Goal: Find contact information: Find contact information

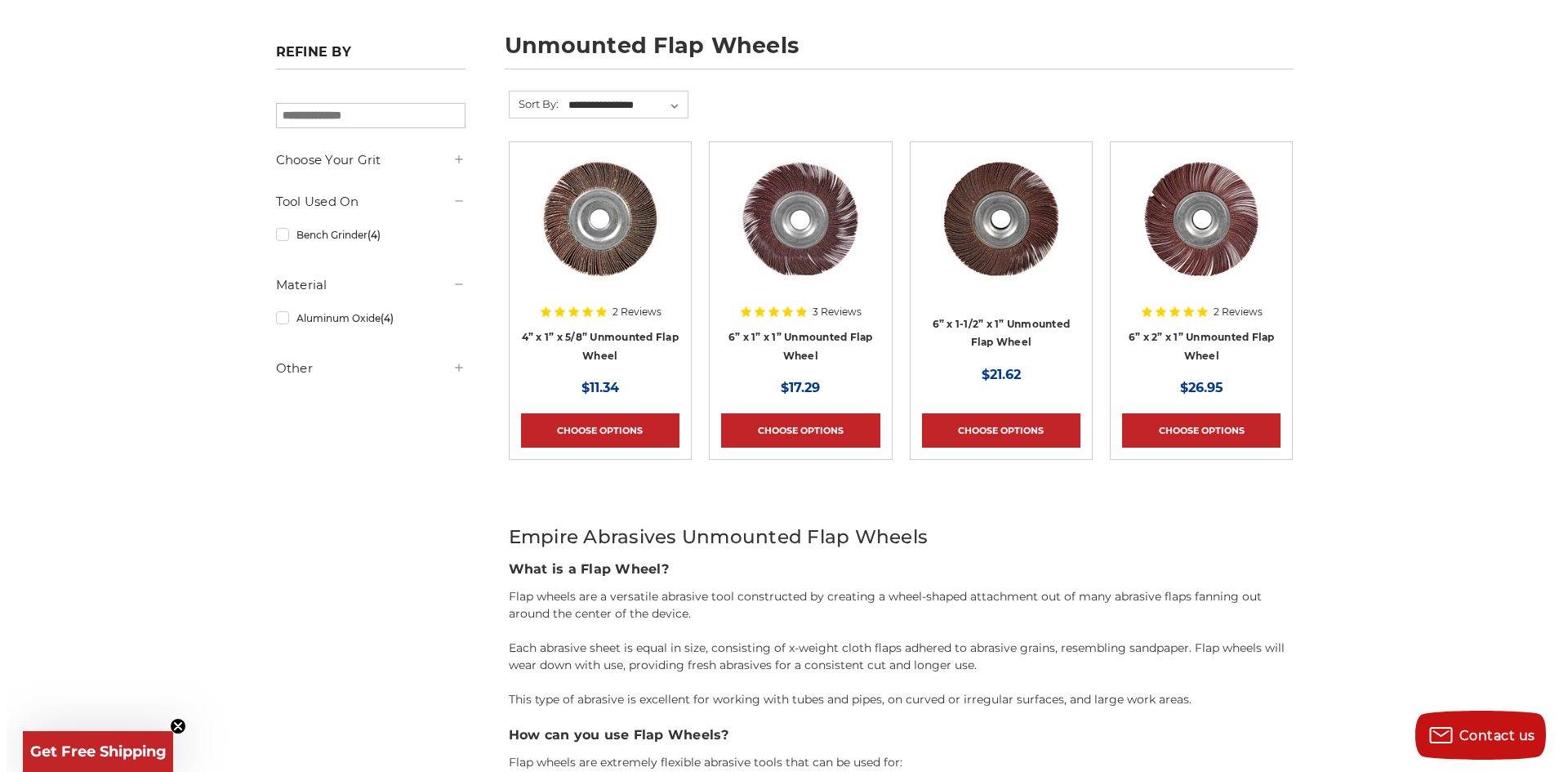
scroll to position [735, 0]
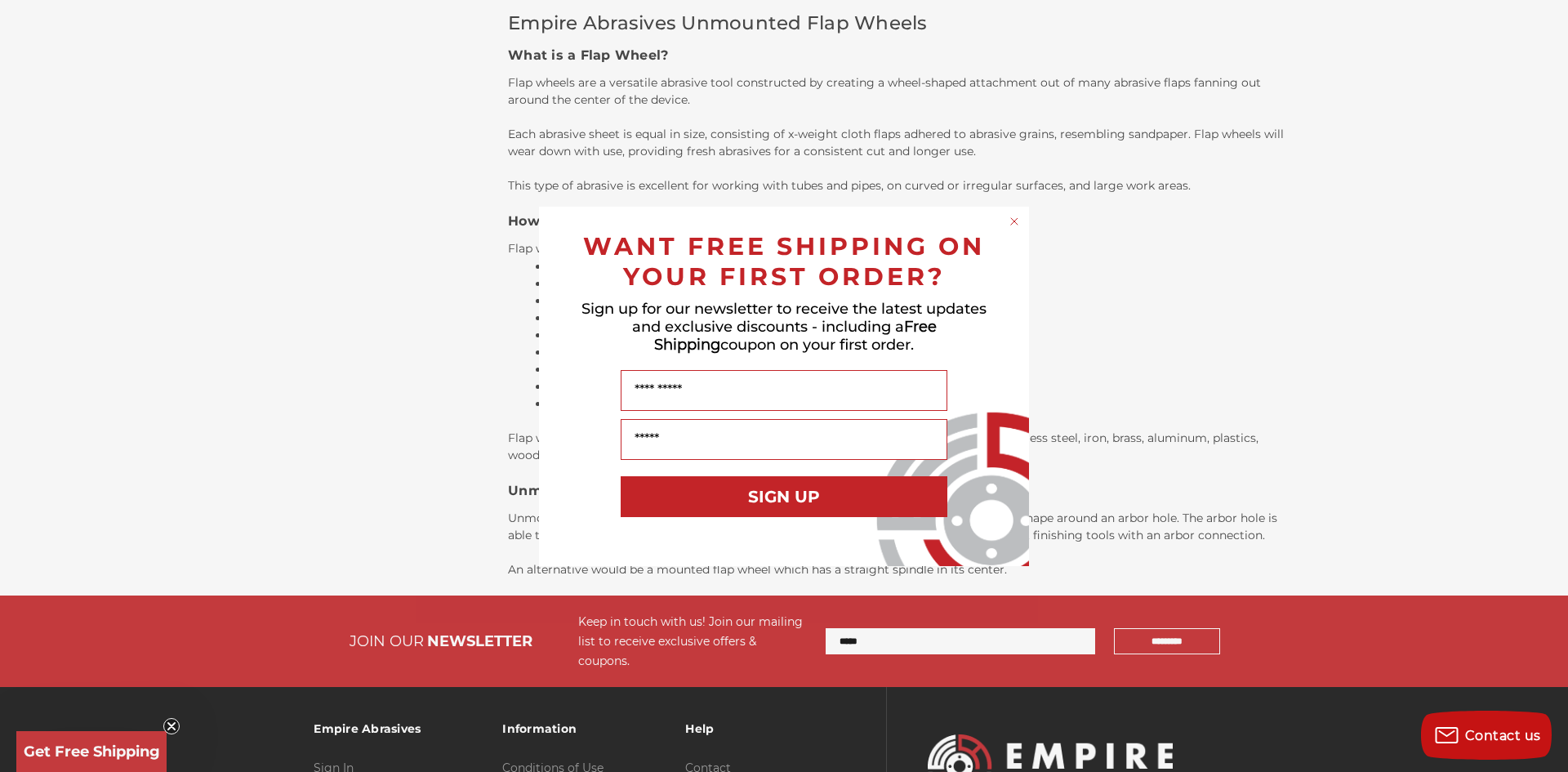
click at [1012, 230] on div "WANT FREE SHIPPING ON YOUR FIRST ORDER?" at bounding box center [784, 257] width 457 height 69
click at [1013, 216] on circle "Close dialog" at bounding box center [1014, 220] width 15 height 15
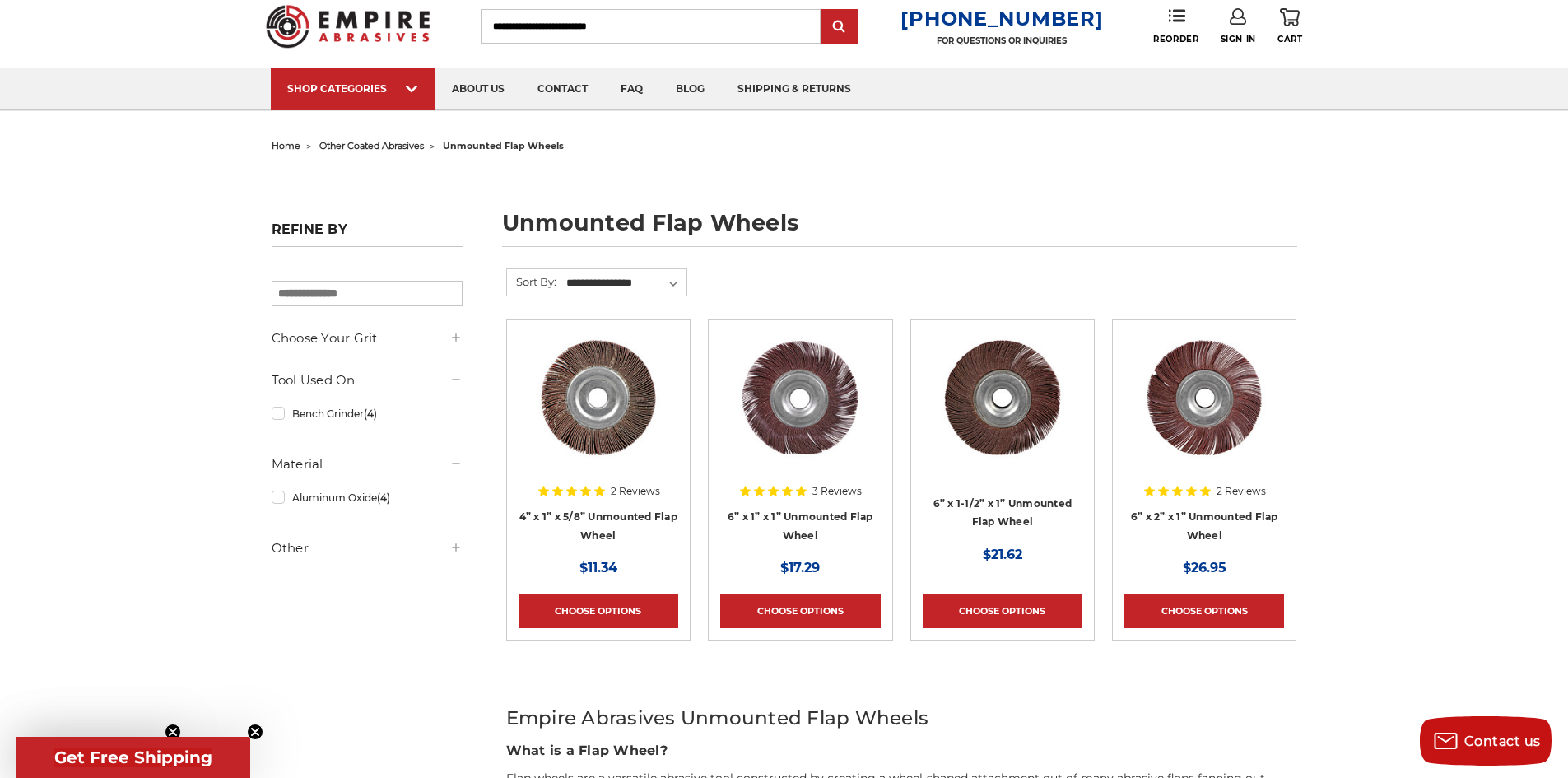
scroll to position [0, 0]
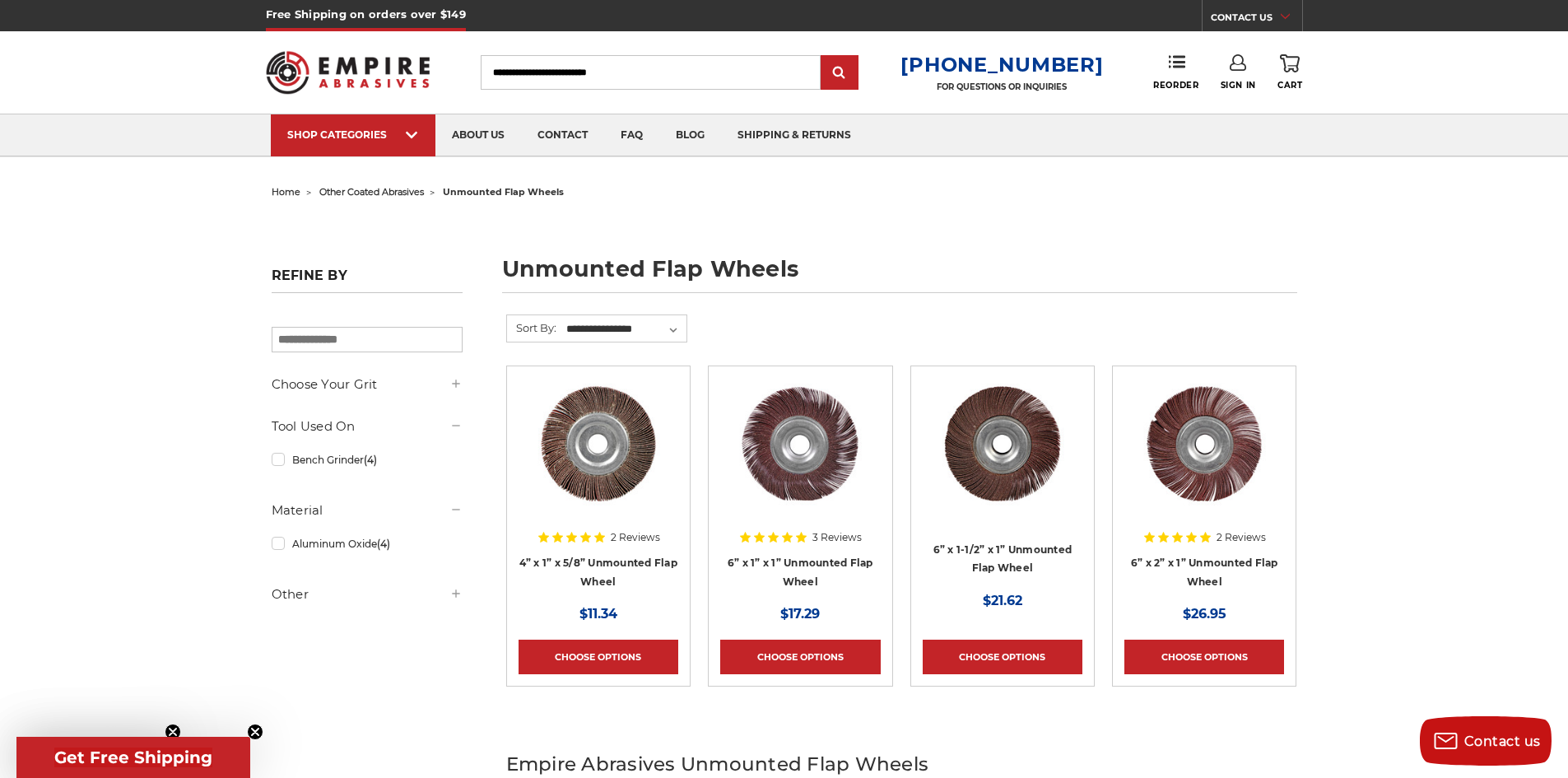
drag, startPoint x: 334, startPoint y: 407, endPoint x: 355, endPoint y: 408, distance: 21.0
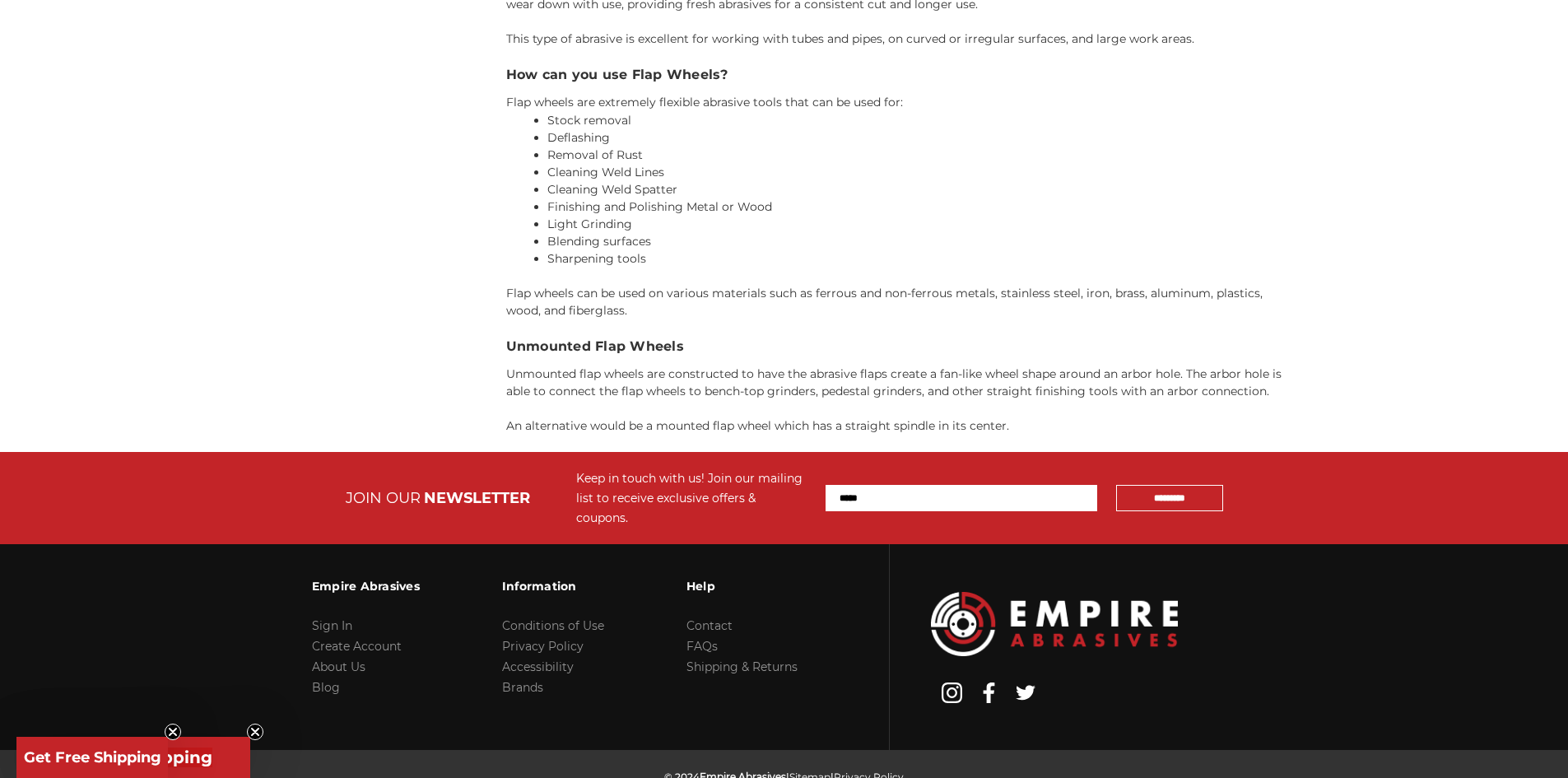
scroll to position [930, 0]
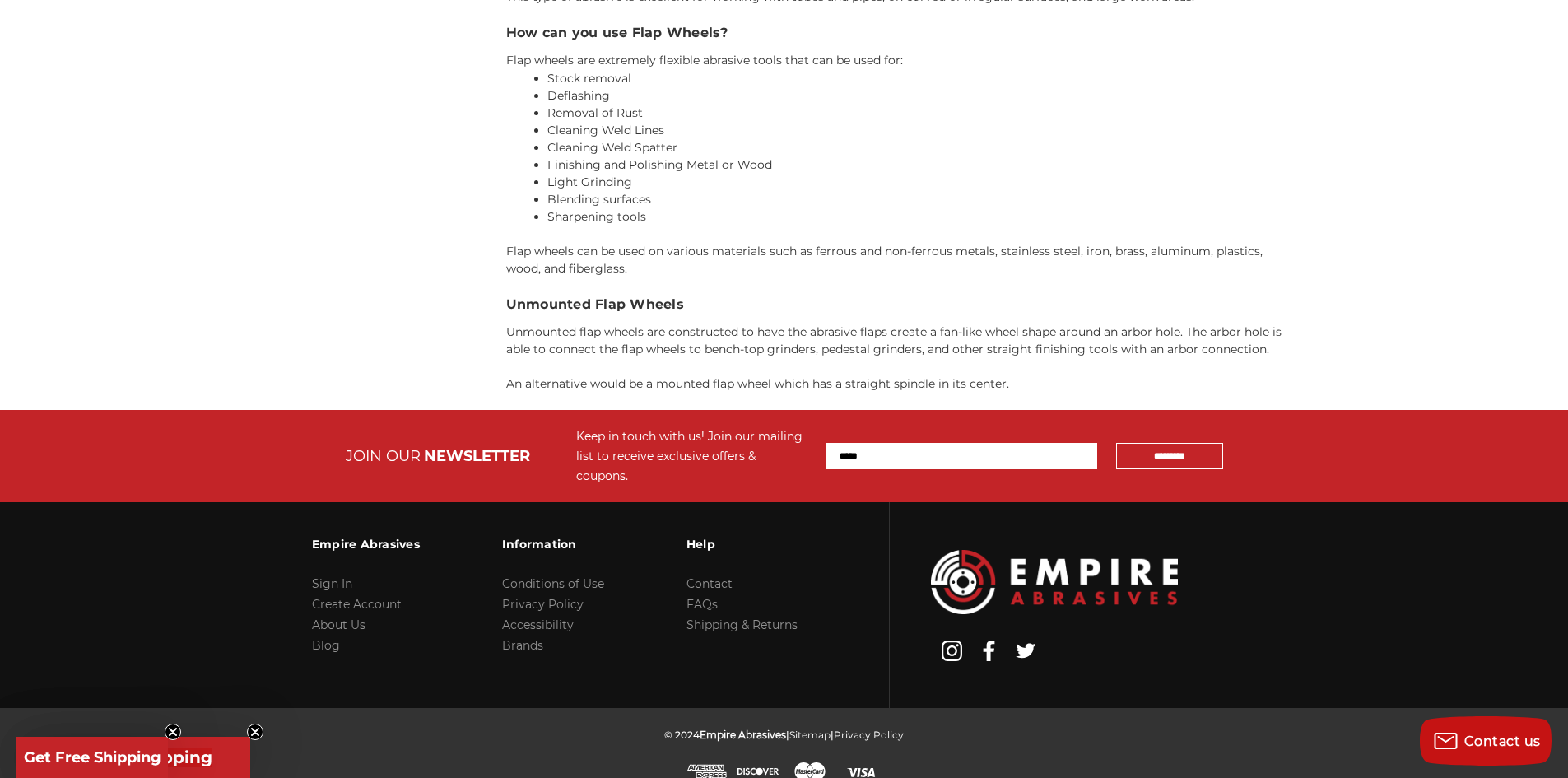
click at [542, 319] on div "Empire Abrasives Unmounted Flap Wheels What is a Flap Wheel? Flap wheels are a …" at bounding box center [901, 105] width 791 height 573
click at [537, 304] on h3 "Unmounted Flap Wheels" at bounding box center [901, 305] width 791 height 20
click at [532, 336] on p "Unmounted flap wheels are constructed to have the abrasive flaps create a fan-l…" at bounding box center [901, 341] width 791 height 34
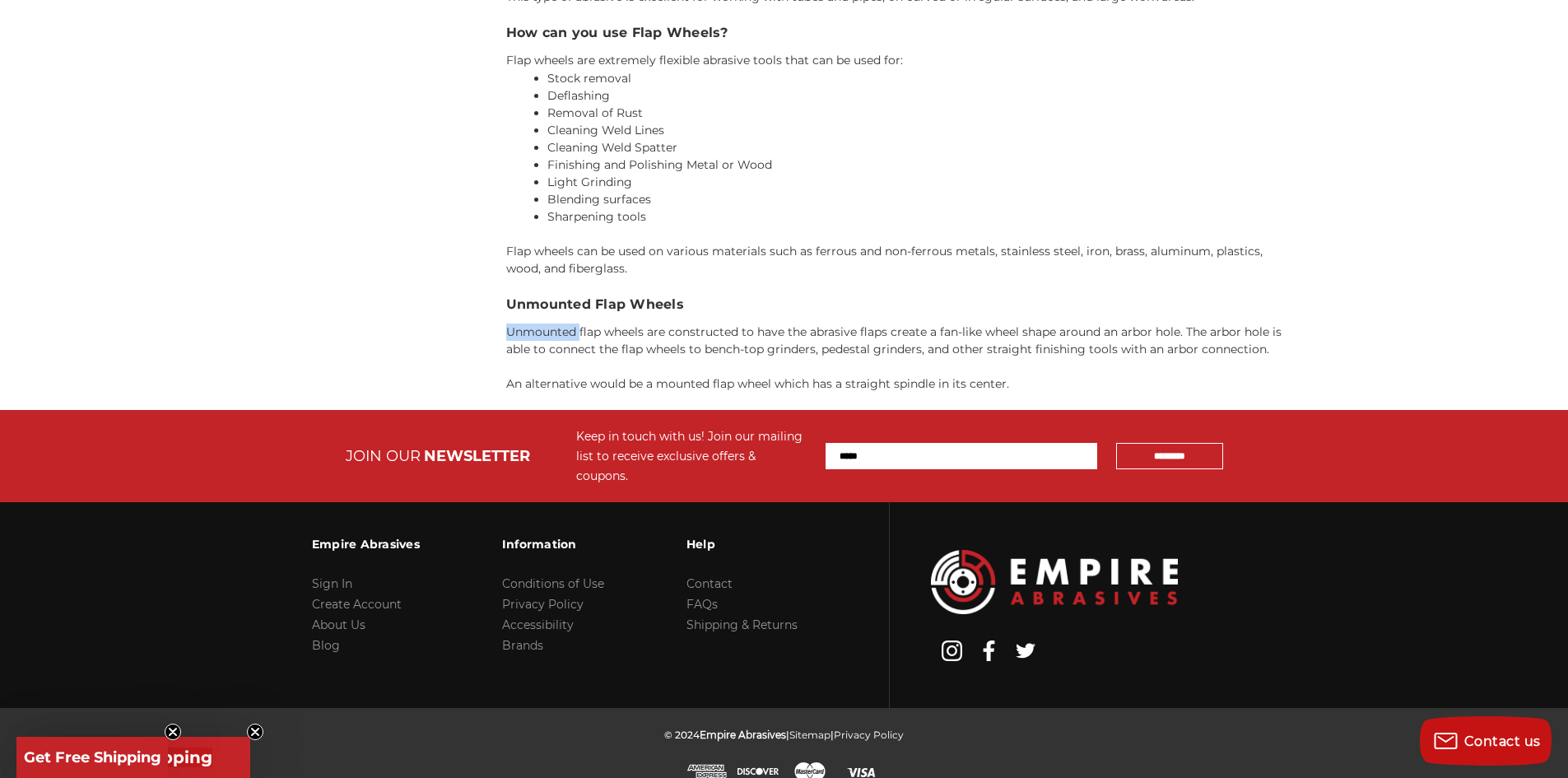
click at [532, 336] on p "Unmounted flap wheels are constructed to have the abrasive flaps create a fan-l…" at bounding box center [901, 341] width 791 height 34
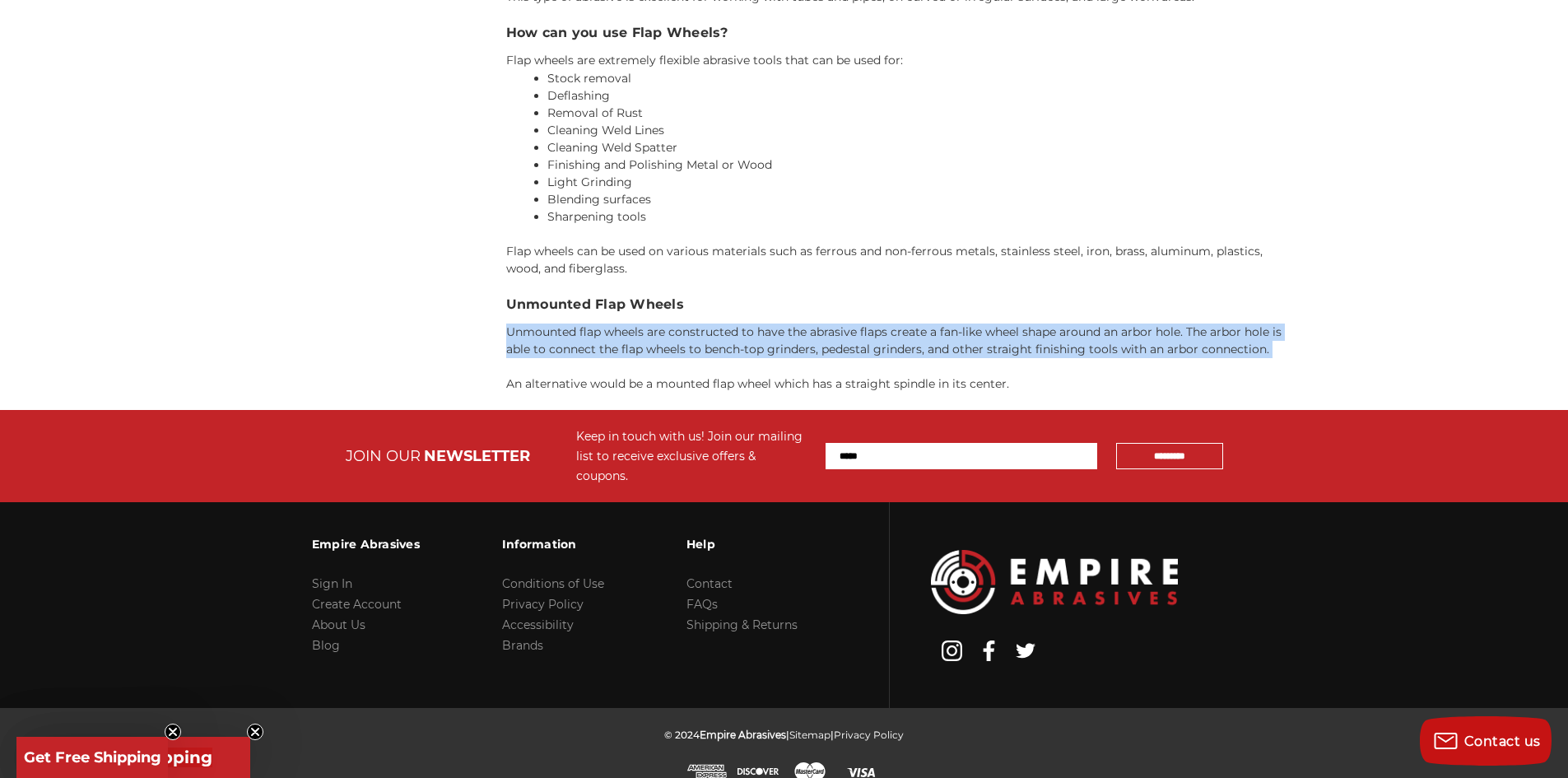
click at [532, 336] on p "Unmounted flap wheels are constructed to have the abrasive flaps create a fan-l…" at bounding box center [901, 341] width 791 height 34
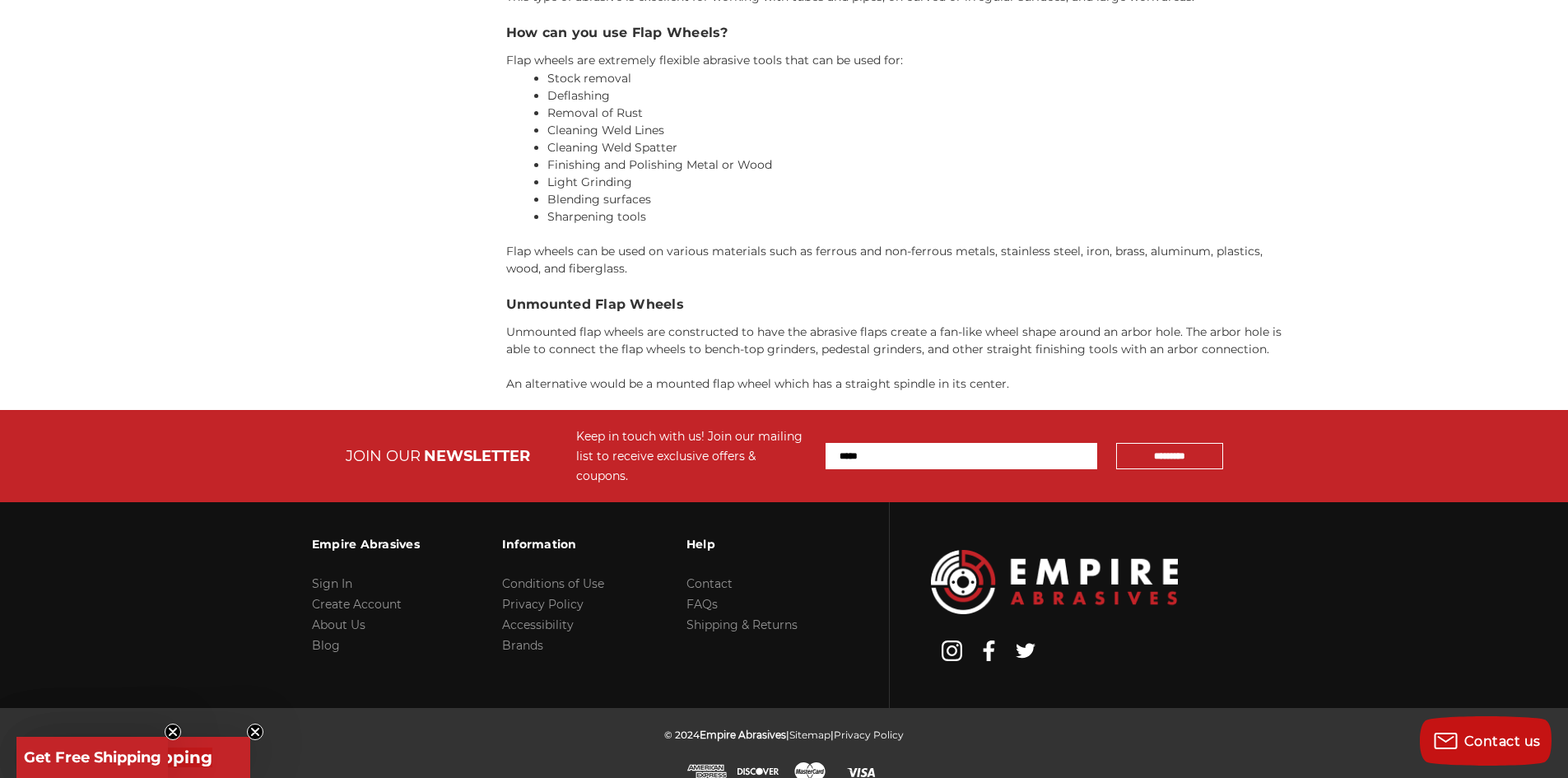
click at [530, 360] on div "Empire Abrasives Unmounted Flap Wheels What is a Flap Wheel? Flap wheels are a …" at bounding box center [901, 105] width 791 height 573
click at [532, 382] on p "An alternative would be a mounted flap wheel which has a straight spindle in it…" at bounding box center [901, 383] width 791 height 17
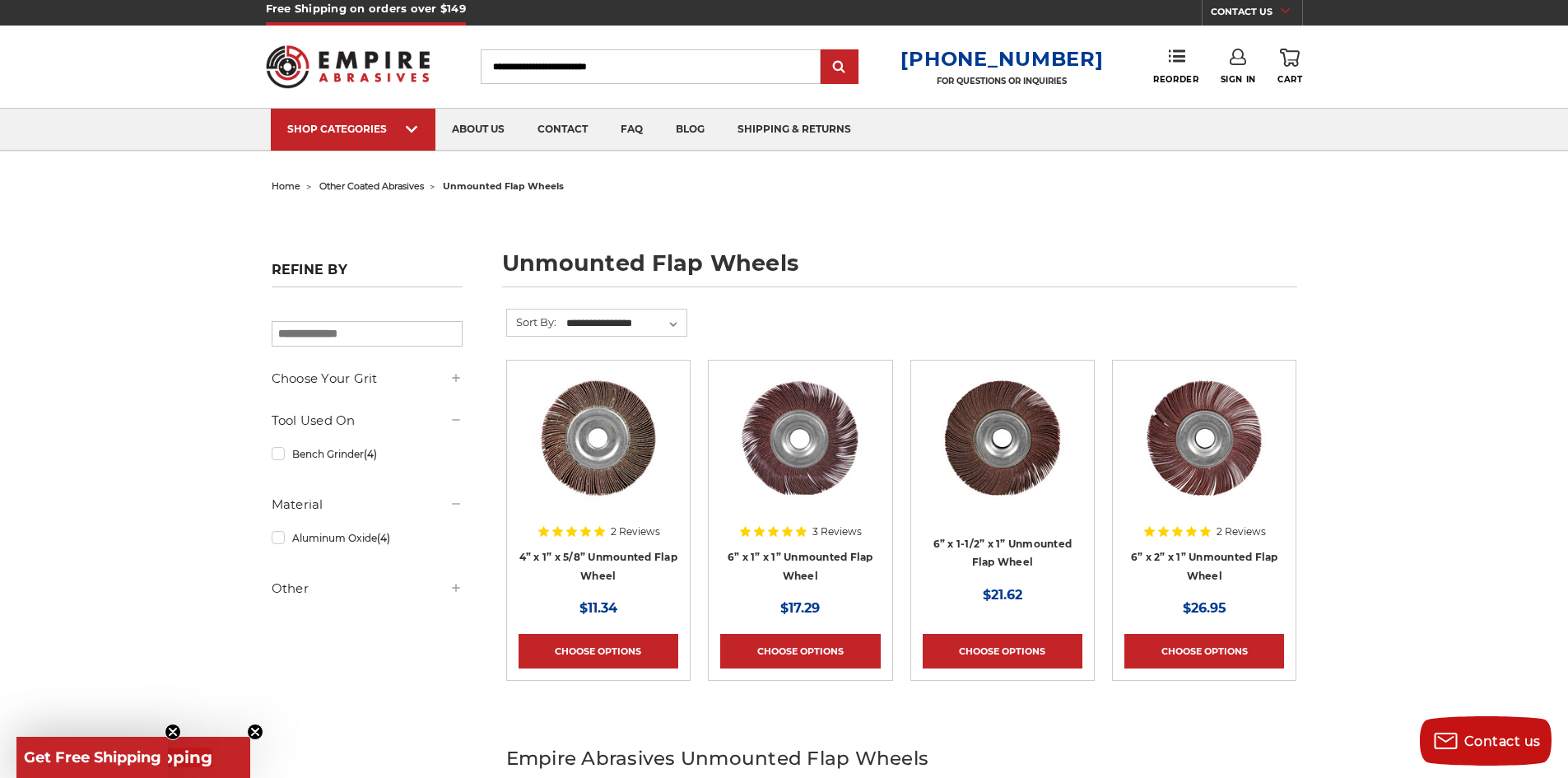
scroll to position [0, 0]
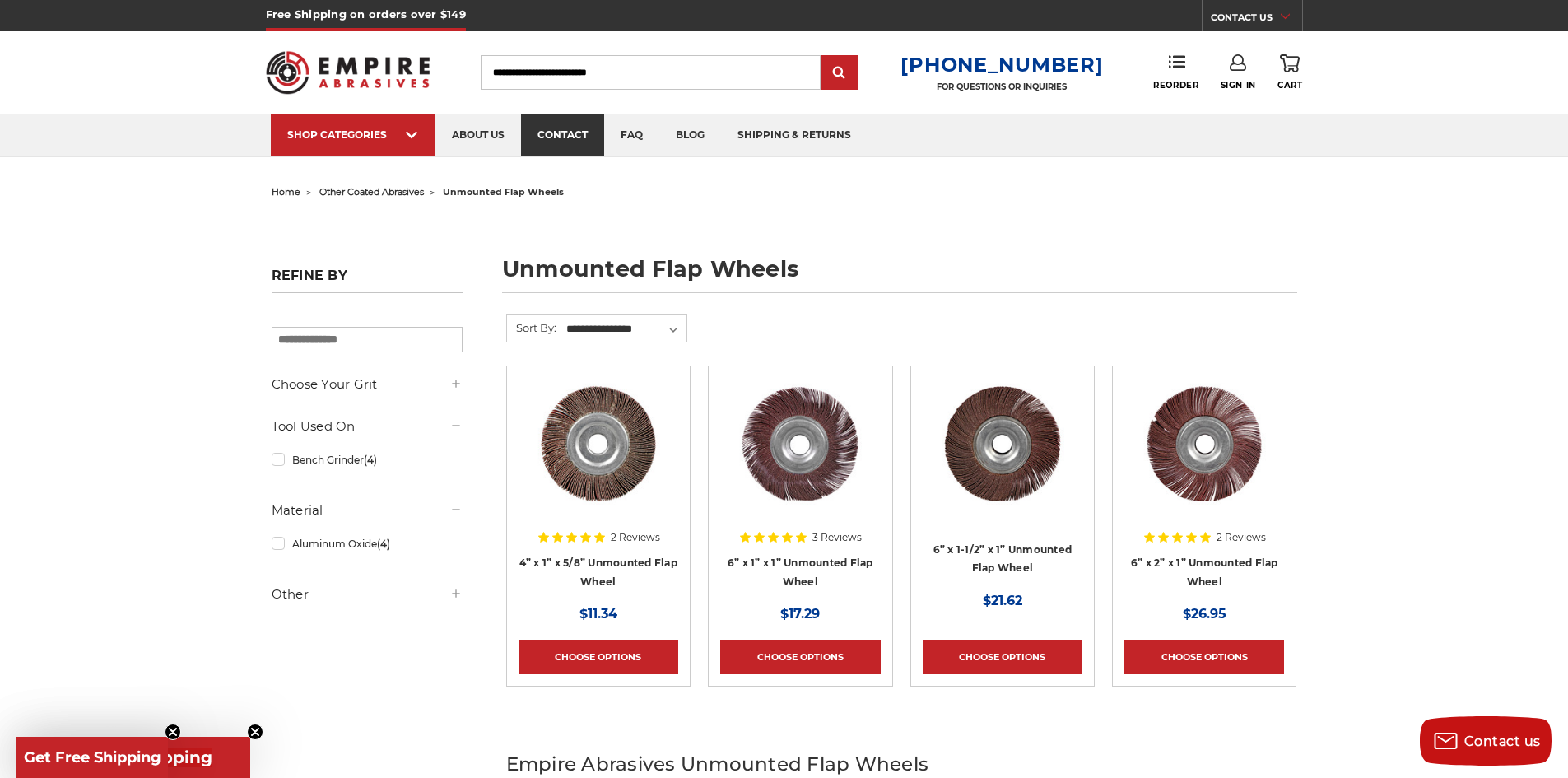
click at [548, 146] on link "contact" at bounding box center [563, 135] width 83 height 42
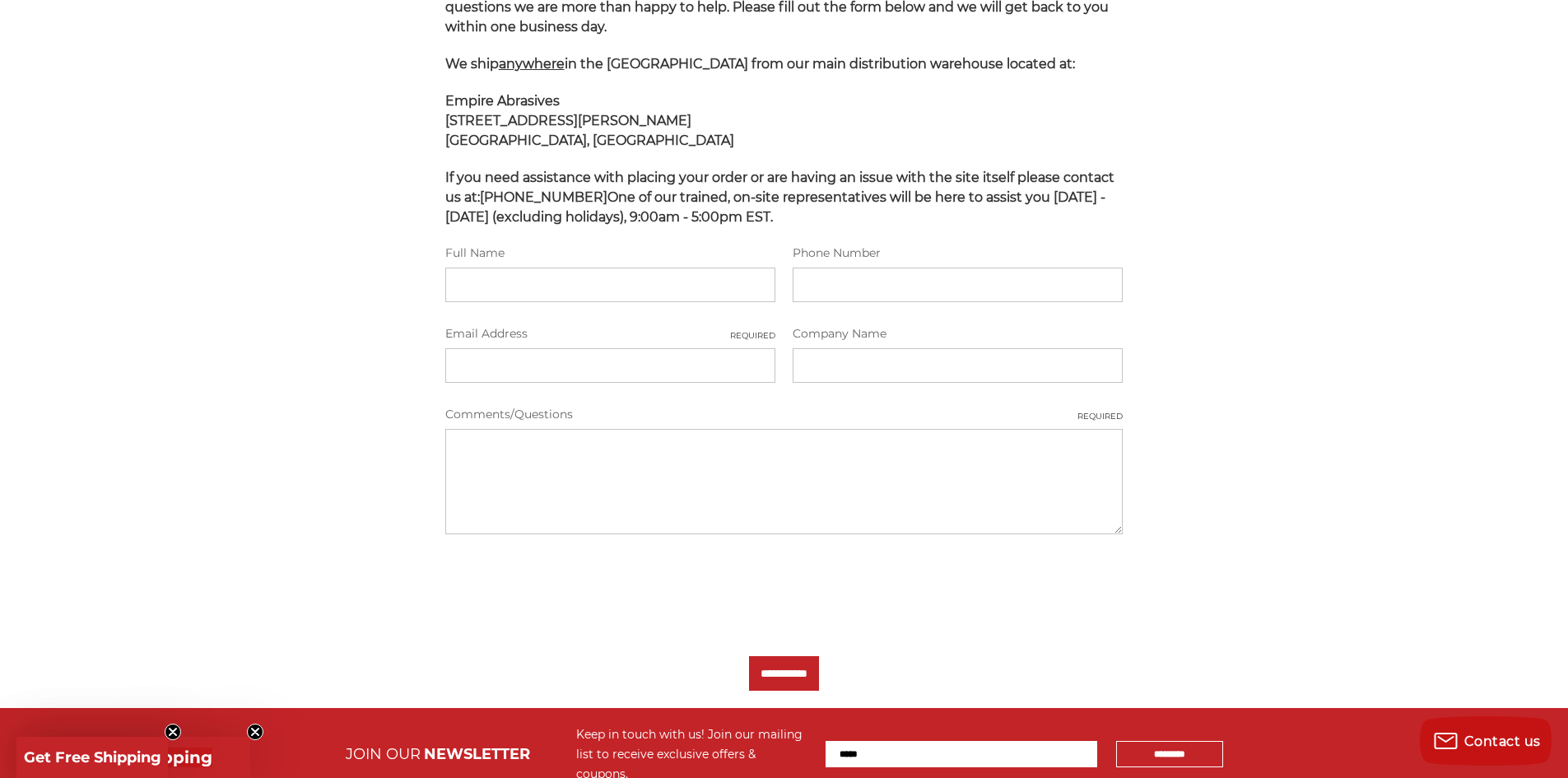
scroll to position [329, 0]
